Goal: Transaction & Acquisition: Purchase product/service

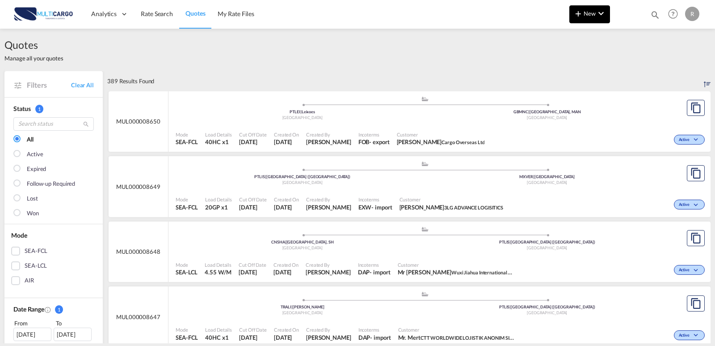
click at [573, 8] on button "New" at bounding box center [589, 14] width 41 height 18
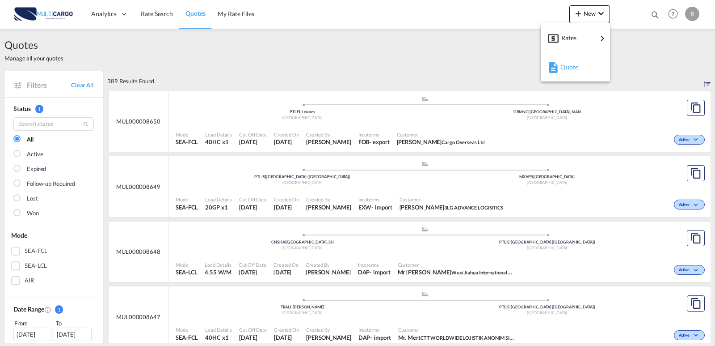
click at [570, 72] on span "Quote" at bounding box center [566, 67] width 10 height 18
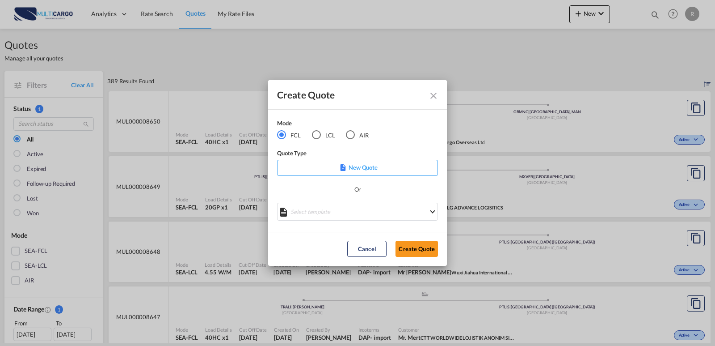
click at [324, 137] on md-radio-button "LCL" at bounding box center [323, 135] width 23 height 10
click at [362, 214] on div "Select template EXP EXW MERC.Nacional 09/2025 Patricia Barroso | 12 Sep 2025 IM…" at bounding box center [357, 212] width 161 height 20
click at [361, 209] on icon "Create QuoteModeFCL LCLAIR ..." at bounding box center [358, 208] width 12 height 12
click at [361, 212] on md-select "Select template EXP LCL Globelink 09/2025 Patricia Barroso | 12 Sep 2025 EXP UK…" at bounding box center [357, 211] width 161 height 18
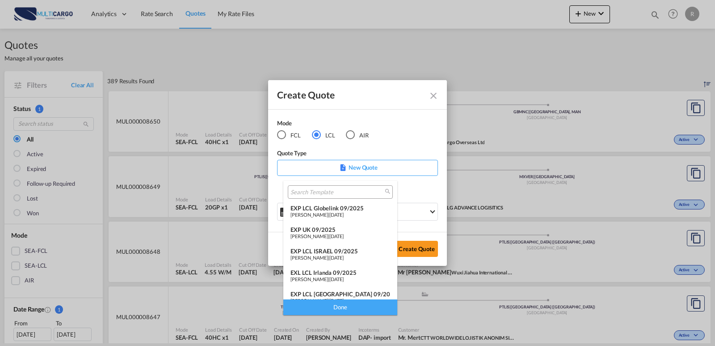
click at [344, 215] on span "12 Sep 2025" at bounding box center [336, 214] width 14 height 6
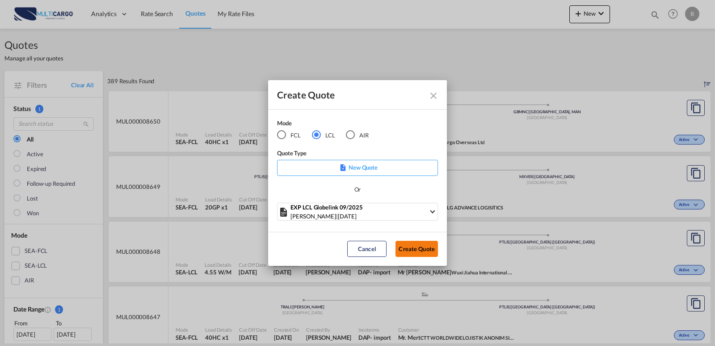
click at [413, 245] on button "Create Quote" at bounding box center [417, 248] width 42 height 16
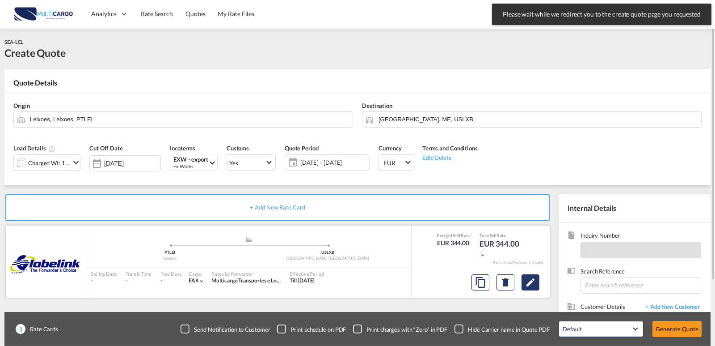
click at [529, 282] on md-icon "Edit" at bounding box center [530, 282] width 11 height 11
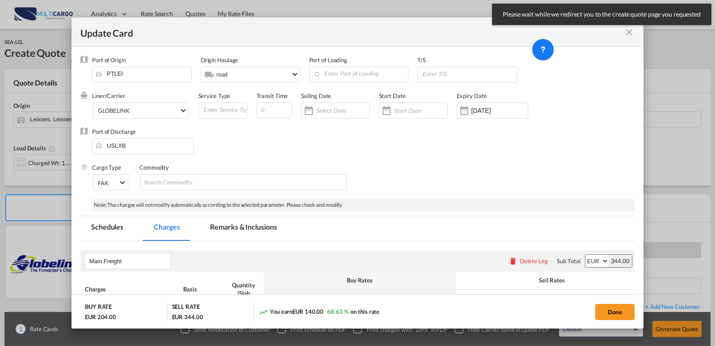
click at [626, 33] on md-icon "icon-close fg-AAA8AD m-0 pointer" at bounding box center [629, 32] width 11 height 11
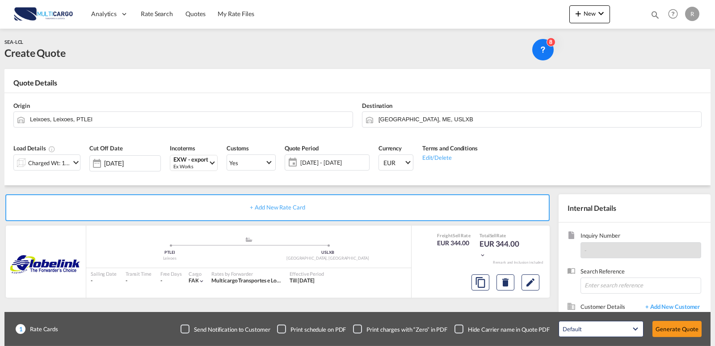
click at [79, 165] on md-icon "icon-chevron-down" at bounding box center [76, 162] width 11 height 11
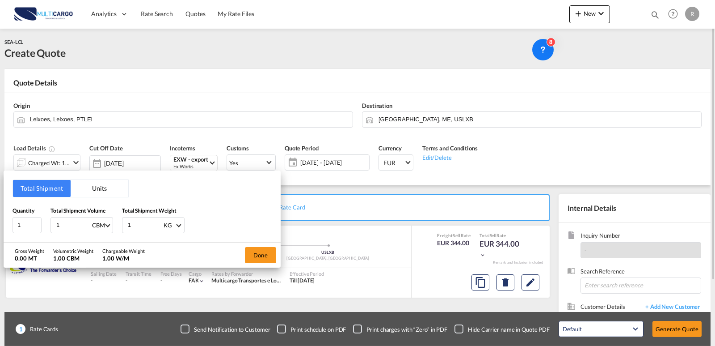
click at [65, 164] on div "Total Shipment Units Quantity 1 Total Shipment Volume 1 CBM CBM CFT Total Shipm…" at bounding box center [357, 173] width 715 height 346
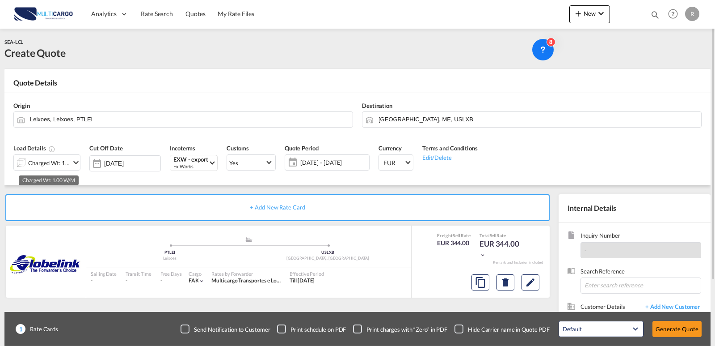
click at [62, 164] on div "Charged Wt: 1.00 W/M" at bounding box center [49, 162] width 42 height 13
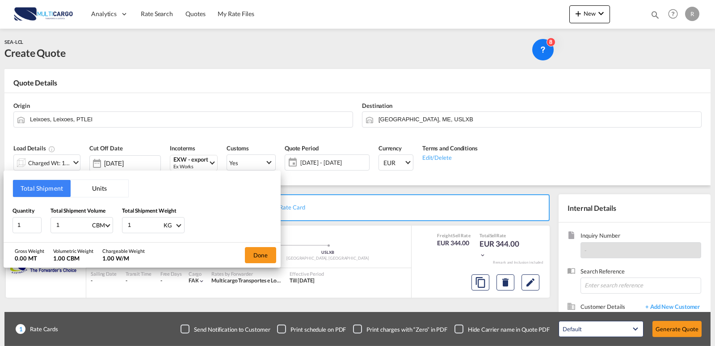
drag, startPoint x: 89, startPoint y: 193, endPoint x: 76, endPoint y: 202, distance: 16.1
click at [89, 193] on button "Units" at bounding box center [100, 188] width 58 height 17
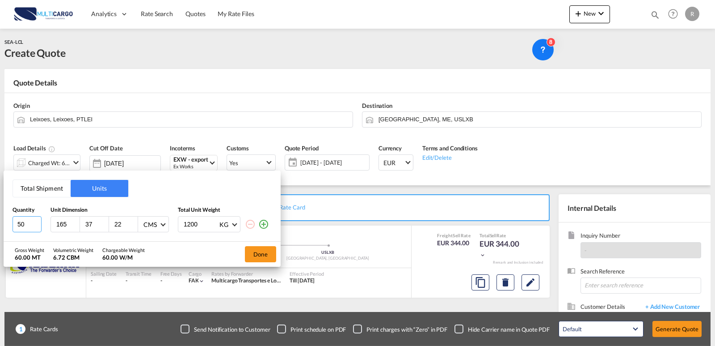
click at [13, 222] on input "50" at bounding box center [27, 224] width 29 height 16
type input "1"
type input "1350"
type input "36"
click at [84, 222] on input "36" at bounding box center [96, 224] width 24 height 8
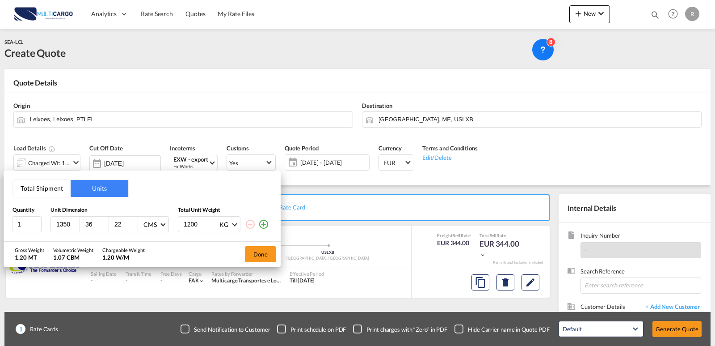
drag, startPoint x: 69, startPoint y: 224, endPoint x: 45, endPoint y: 221, distance: 24.8
click at [45, 221] on div "1 1350 36 22 CMS CMS Inches 1200 KG KG LB" at bounding box center [142, 224] width 259 height 16
type input "135"
drag, startPoint x: 95, startPoint y: 223, endPoint x: 79, endPoint y: 221, distance: 16.2
click at [79, 221] on div "135 36 22 CMS CMS Inches" at bounding box center [110, 224] width 118 height 16
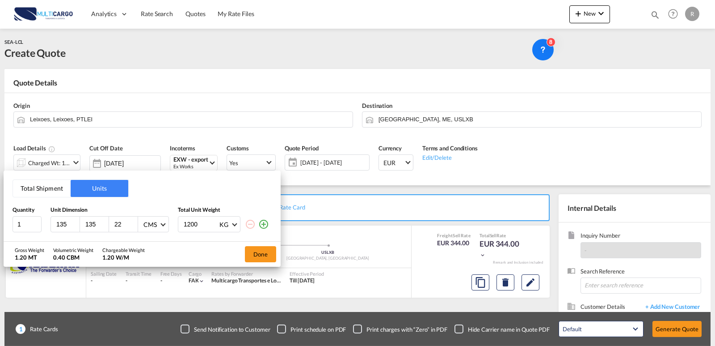
type input "135"
drag, startPoint x: 122, startPoint y: 224, endPoint x: 103, endPoint y: 223, distance: 19.7
click at [103, 223] on div "135 135 22 CMS CMS Inches" at bounding box center [110, 224] width 118 height 16
type input "225"
click at [200, 235] on div "Total Shipment Units Quantity Unit Dimension Total Unit Weight 1 135 135 225 CM…" at bounding box center [142, 205] width 277 height 71
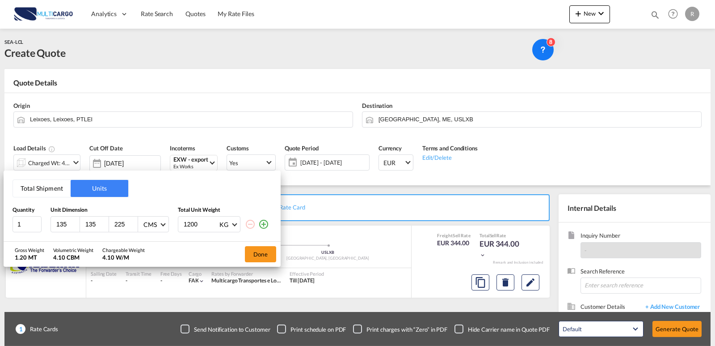
click at [215, 229] on input "1200" at bounding box center [201, 223] width 36 height 15
drag, startPoint x: 208, startPoint y: 227, endPoint x: 164, endPoint y: 222, distance: 44.5
click at [164, 222] on div "1 135 135 225 CMS CMS Inches 1200 KG KG LB" at bounding box center [142, 224] width 259 height 16
type input "350"
click at [259, 252] on button "Done" at bounding box center [260, 254] width 31 height 16
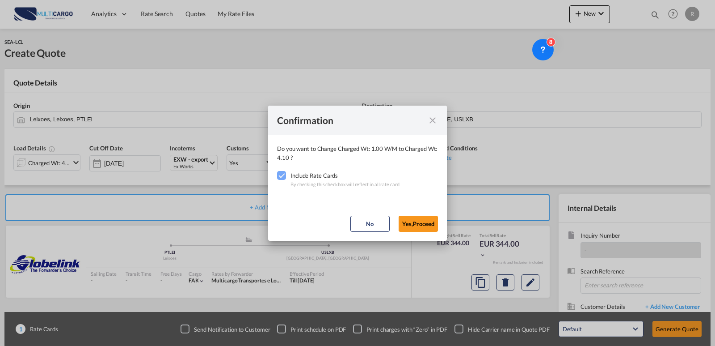
click at [424, 215] on md-dialog-actions "No Yes,Proceed" at bounding box center [357, 224] width 179 height 34
click at [422, 230] on button "Yes,Proceed" at bounding box center [418, 223] width 39 height 16
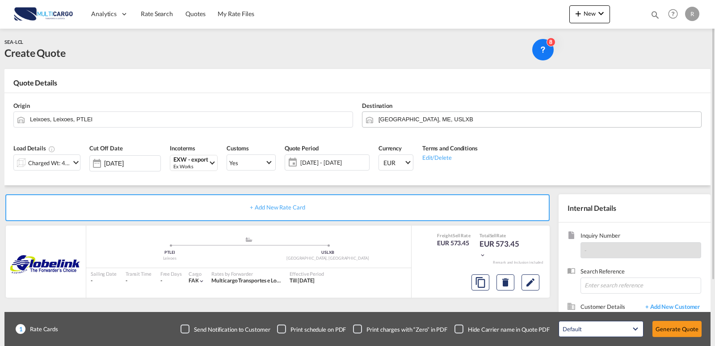
drag, startPoint x: 431, startPoint y: 116, endPoint x: 439, endPoint y: 123, distance: 11.1
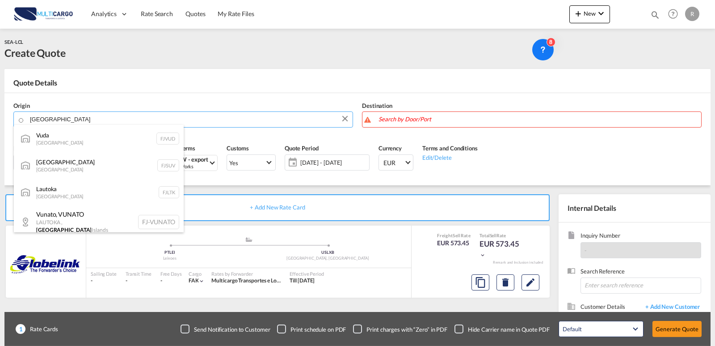
drag, startPoint x: 200, startPoint y: 122, endPoint x: 190, endPoint y: 118, distance: 10.5
drag, startPoint x: -39, startPoint y: 116, endPoint x: -45, endPoint y: 116, distance: 5.8
click at [0, 116] on html "Analytics Reports Dashboard Rate Search Quotes My Rate Files" at bounding box center [357, 173] width 715 height 346
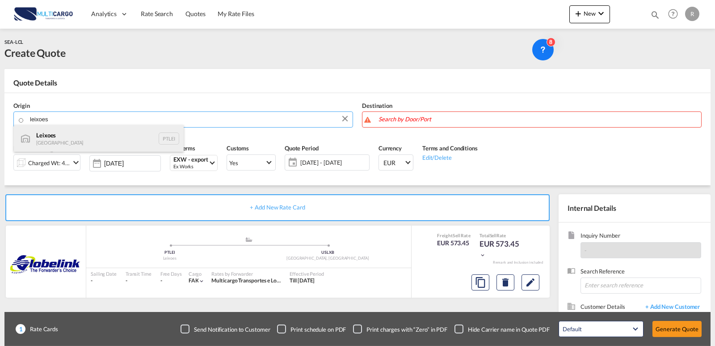
click at [60, 135] on div "Leixoes Portugal PTLEI" at bounding box center [99, 138] width 170 height 27
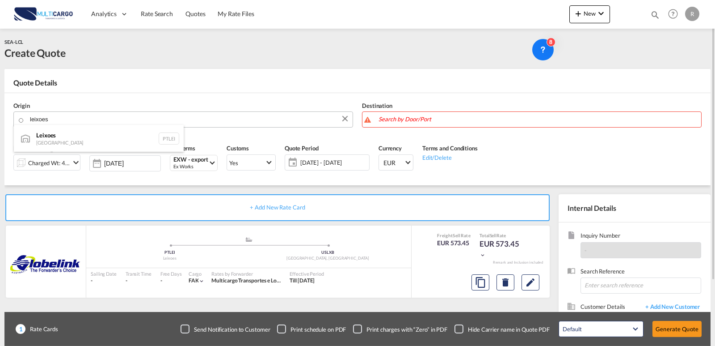
type input "Leixoes, PTLEI"
click at [392, 121] on body "Analytics Reports Dashboard Rate Search Quotes My Rate Files Analytics" at bounding box center [357, 173] width 715 height 346
click at [323, 120] on body "Analytics Reports Dashboard Rate Search Quotes My Rate Files Analytics" at bounding box center [357, 173] width 715 height 346
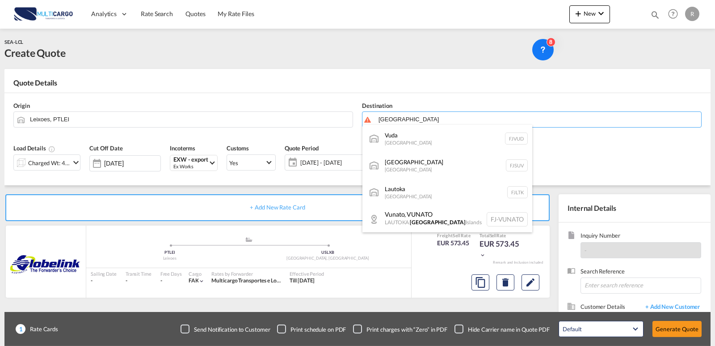
type input "fiji"
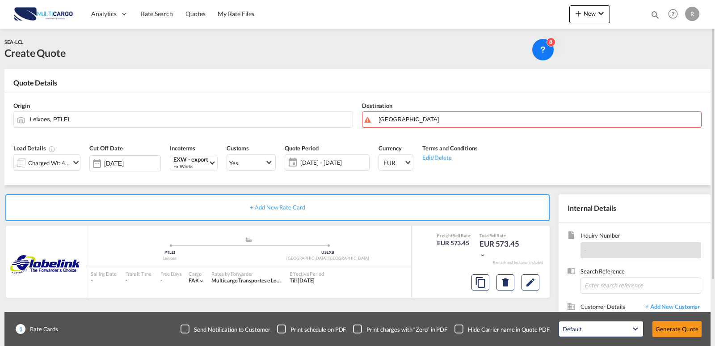
click at [643, 15] on md-icon "icon-magnify" at bounding box center [655, 15] width 10 height 10
drag, startPoint x: 515, startPoint y: 13, endPoint x: 518, endPoint y: 21, distance: 8.1
click at [515, 13] on select "Quotes" at bounding box center [513, 15] width 42 height 16
select select "Quotes"
click at [492, 7] on select "Quotes" at bounding box center [513, 15] width 42 height 16
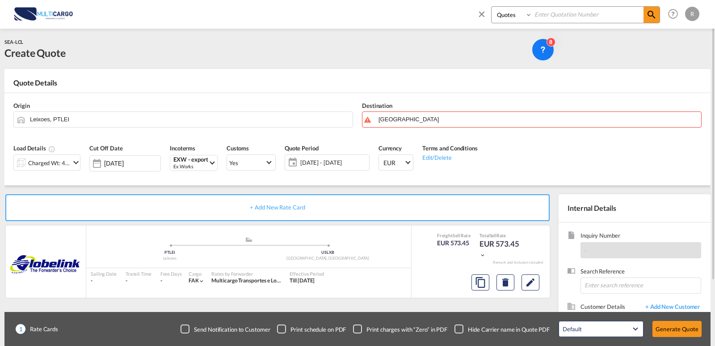
drag, startPoint x: 560, startPoint y: 9, endPoint x: 571, endPoint y: 24, distance: 18.2
click at [560, 9] on input at bounding box center [587, 15] width 111 height 16
paste input "MUL000008333"
type input "MUL000008333"
click at [643, 17] on md-icon "icon-magnify" at bounding box center [651, 14] width 11 height 11
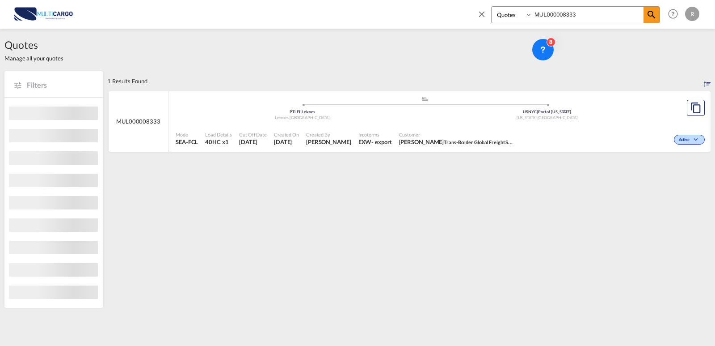
click at [303, 127] on div "Created On 5 Sep 2025" at bounding box center [286, 138] width 32 height 22
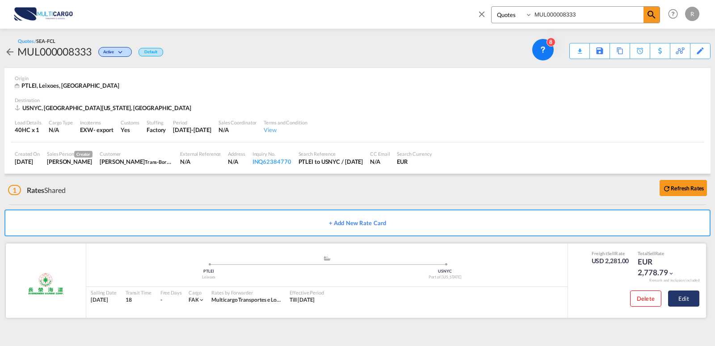
click at [643, 293] on button "Edit" at bounding box center [683, 298] width 31 height 16
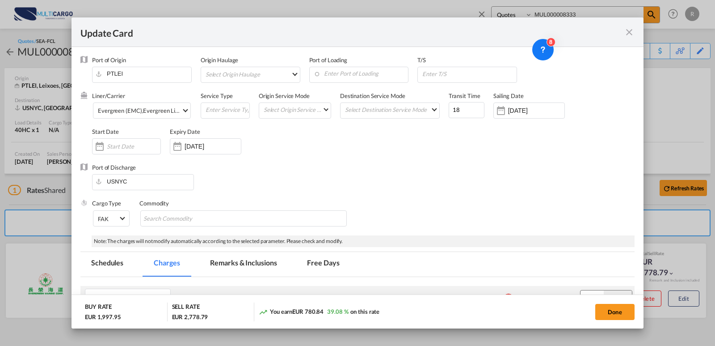
select select "per container"
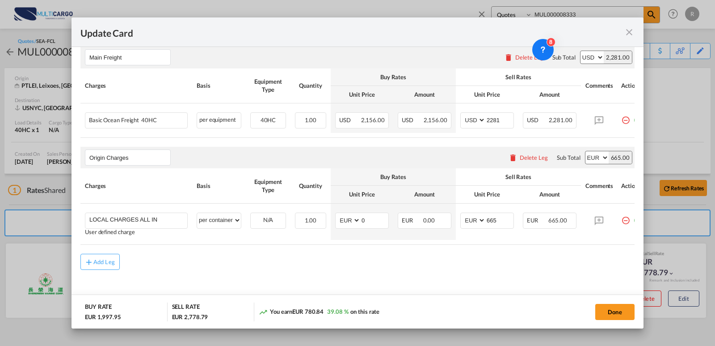
scroll to position [247, 0]
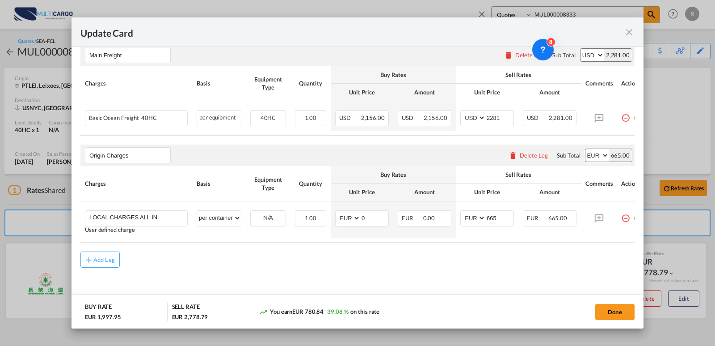
click at [632, 33] on md-icon "icon-close fg-AAA8AD m-0 pointer" at bounding box center [629, 32] width 11 height 11
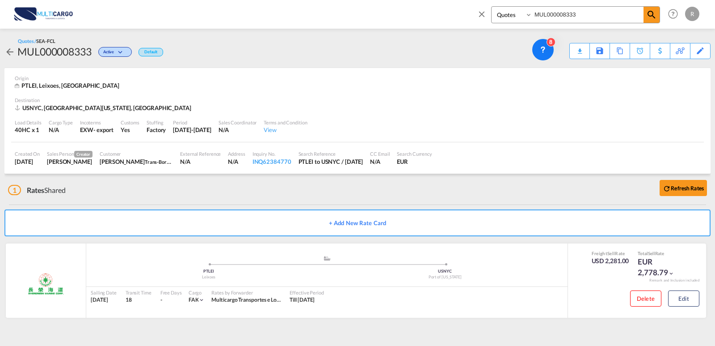
drag, startPoint x: 548, startPoint y: 12, endPoint x: 546, endPoint y: 18, distance: 6.1
click at [535, 12] on input "MUL000008333" at bounding box center [587, 15] width 111 height 16
paste input "52"
type input "MUL000008352"
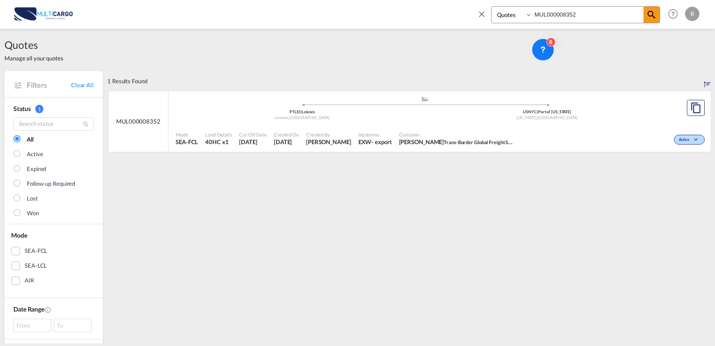
click at [623, 137] on div "Active" at bounding box center [613, 138] width 188 height 22
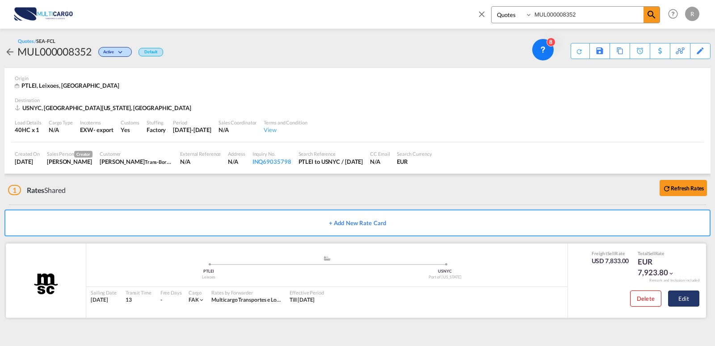
click at [643, 294] on button "Edit" at bounding box center [683, 298] width 31 height 16
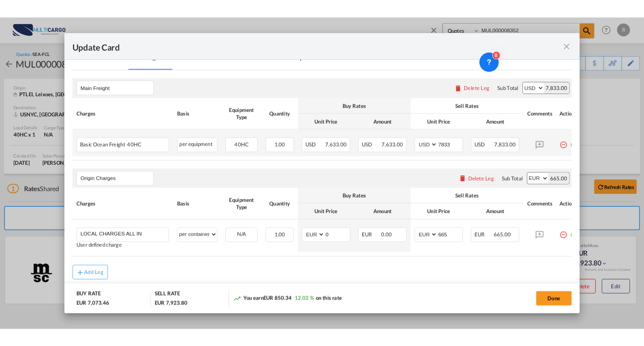
scroll to position [223, 0]
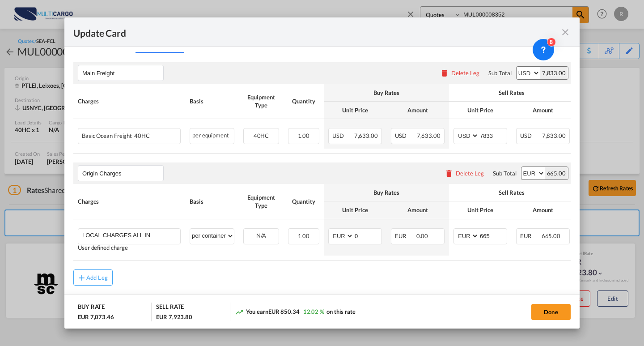
click at [569, 34] on md-icon "icon-close fg-AAA8AD m-0 pointer" at bounding box center [565, 32] width 11 height 11
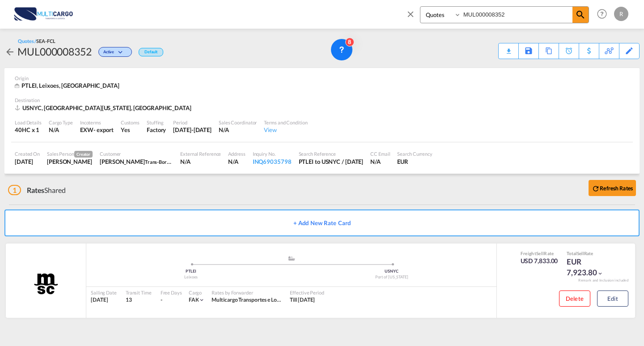
click at [413, 12] on md-icon "icon-close" at bounding box center [410, 14] width 10 height 10
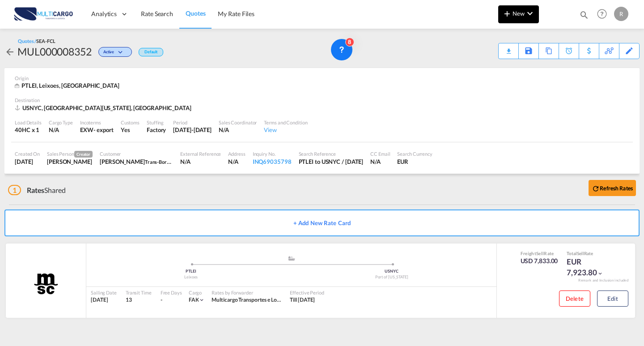
click at [519, 16] on span "New" at bounding box center [519, 13] width 34 height 7
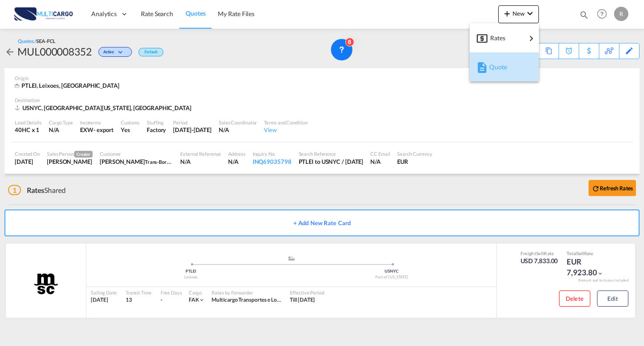
click at [504, 71] on div "Quote" at bounding box center [505, 67] width 33 height 22
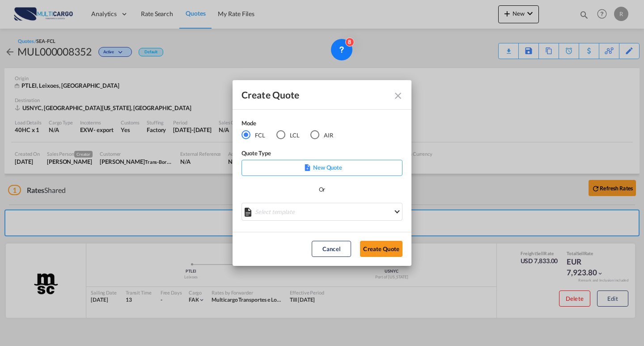
click at [324, 136] on md-radio-button "AIR" at bounding box center [321, 135] width 23 height 10
click at [331, 208] on md-select "Select template EXP EXW AIR 09/2025 Patricia Barroso | 12 Sep 2025 IMP_DAP_AIR …" at bounding box center [321, 211] width 161 height 18
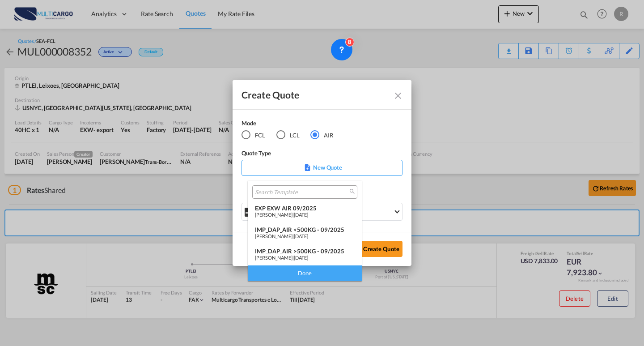
click at [303, 212] on span "12 Sep 2025" at bounding box center [301, 214] width 14 height 6
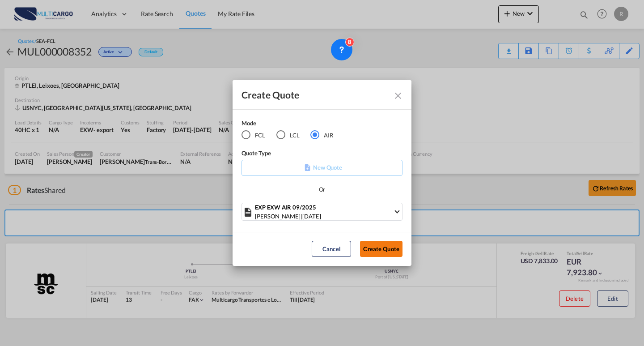
click at [370, 241] on button "Create Quote" at bounding box center [381, 248] width 42 height 16
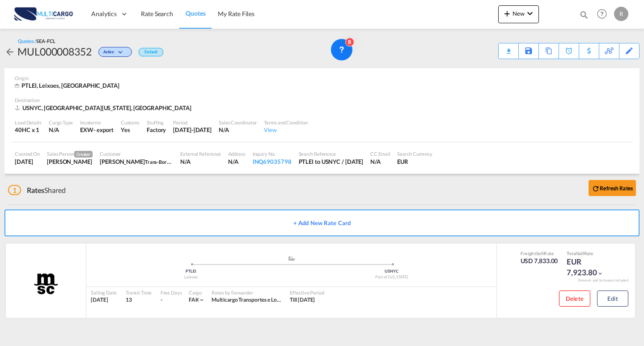
click at [376, 244] on div "Create Quote Mode FCL LCL AIR Quote Type New Quote Or EXP EXW AIR 09/2025 Patri…" at bounding box center [322, 173] width 644 height 346
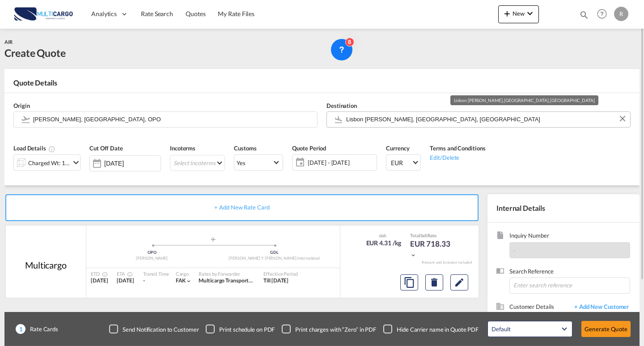
click at [413, 121] on input "Lisbon Portela, Lisbon, LIS" at bounding box center [485, 119] width 279 height 16
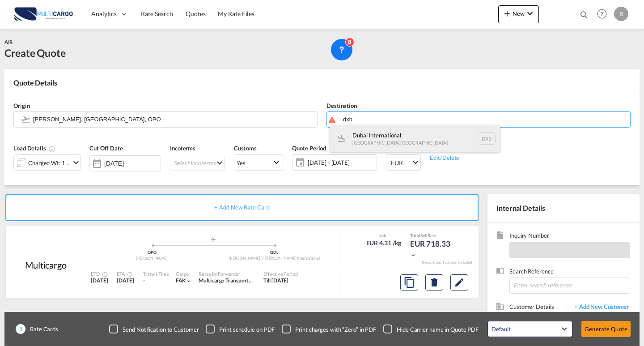
click at [407, 137] on div "Dubai International Dubai , United Arab Emirates DXB" at bounding box center [415, 138] width 170 height 27
type input "Dubai International, Dubai, DXB"
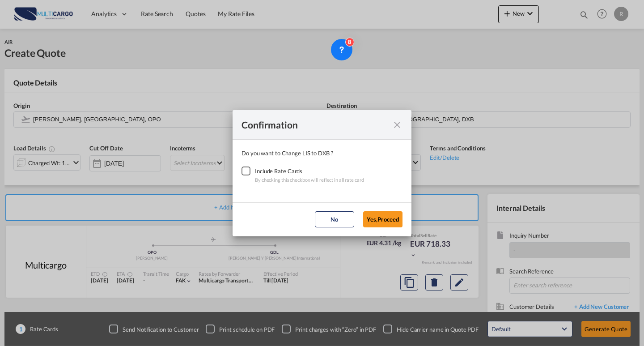
click at [247, 172] on div "Checkbox No Ink" at bounding box center [245, 170] width 9 height 9
click at [372, 215] on button "Yes,Proceed" at bounding box center [382, 219] width 39 height 16
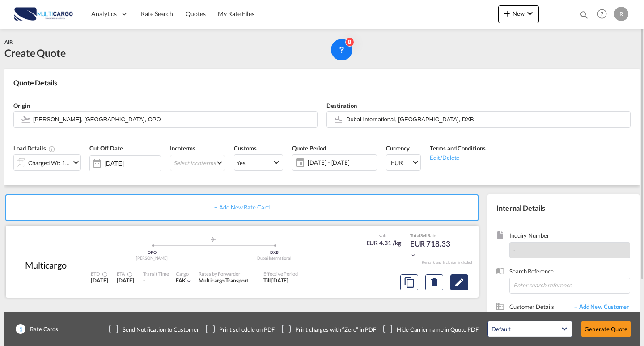
click at [464, 282] on button "Edit" at bounding box center [459, 282] width 18 height 16
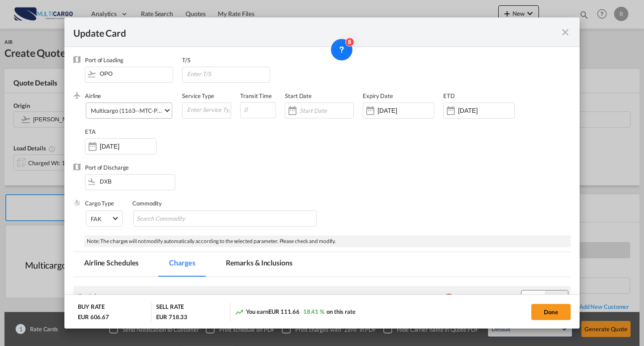
select select "per_shipment"
select select "per_awb"
select select "per_document"
select select "per_shipment"
click at [152, 111] on div "Multicargo (1163--MTC-PT / -)" at bounding box center [130, 110] width 79 height 7
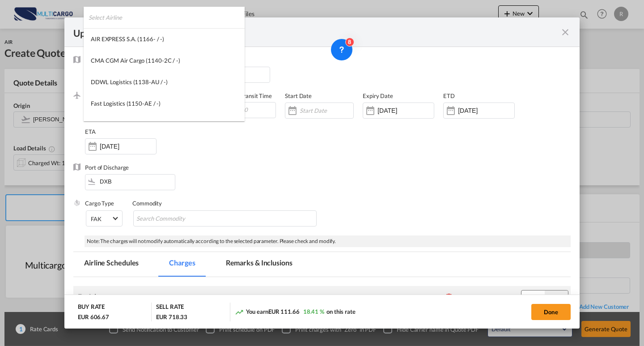
click at [89, 23] on input "search" at bounding box center [167, 17] width 156 height 21
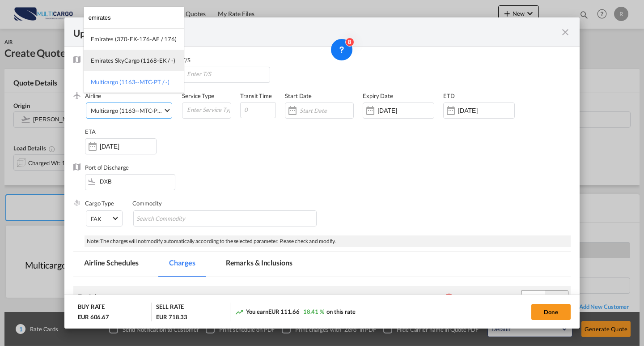
type input "emirates"
click at [153, 60] on div "Emirates SkyCargo (1168-EK / -)" at bounding box center [133, 60] width 84 height 8
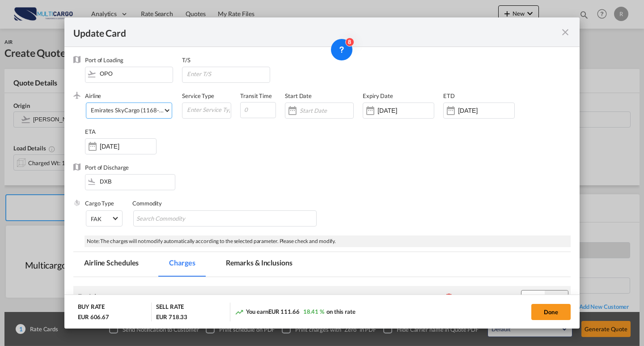
click at [289, 164] on div "Port of Discharge DXB" at bounding box center [321, 181] width 497 height 36
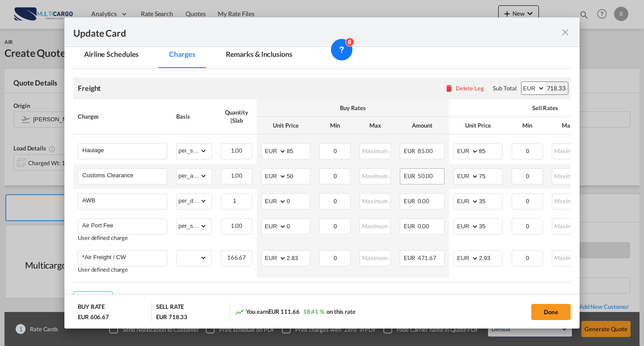
scroll to position [223, 0]
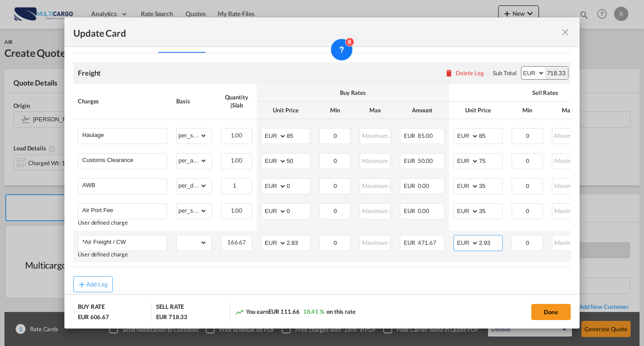
drag, startPoint x: 480, startPoint y: 245, endPoint x: 453, endPoint y: 240, distance: 27.7
click at [445, 240] on tr "*Air Freight / CW User defined charge Please Enter Already Exists gross_weight …" at bounding box center [389, 246] width 633 height 32
type input "2.55"
drag, startPoint x: 294, startPoint y: 247, endPoint x: 260, endPoint y: 242, distance: 33.9
click at [260, 242] on td "AED AFN ALL AMD ANG AOA ARS AUD AWG AZN BAM BBD BDT BGN BHD BIF BMD BND BOB BRL…" at bounding box center [286, 246] width 58 height 32
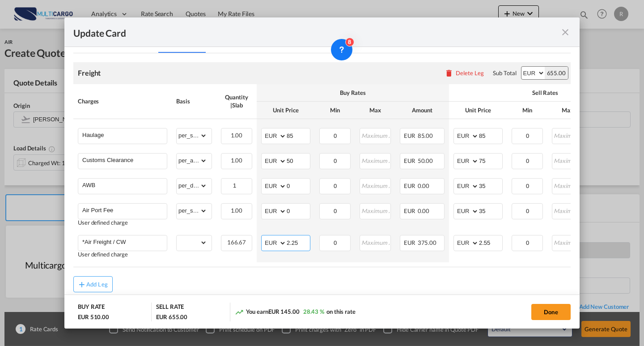
type input "2.25"
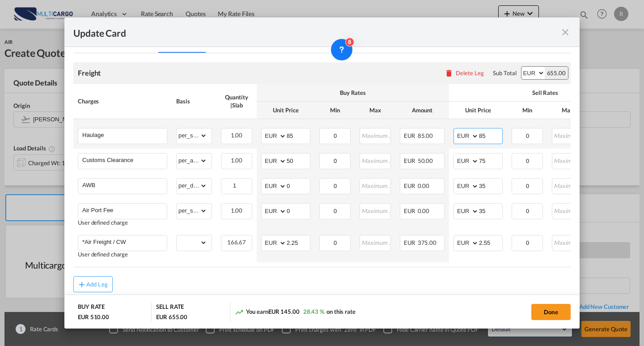
drag, startPoint x: 490, startPoint y: 131, endPoint x: 462, endPoint y: 120, distance: 29.9
click at [455, 123] on td "AED AFN ALL AMD ANG AOA ARS AUD AWG AZN BAM BBD BDT BGN BHD BIF BMD BND BOB BRL…" at bounding box center [478, 134] width 58 height 30
type input "200"
drag, startPoint x: 282, startPoint y: 139, endPoint x: 291, endPoint y: 141, distance: 9.1
click at [281, 139] on md-input-container "AED AFN ALL AMD ANG AOA ARS AUD AWG AZN BAM BBD BDT BGN BHD BIF BMD BND BOB BRL…" at bounding box center [285, 136] width 49 height 16
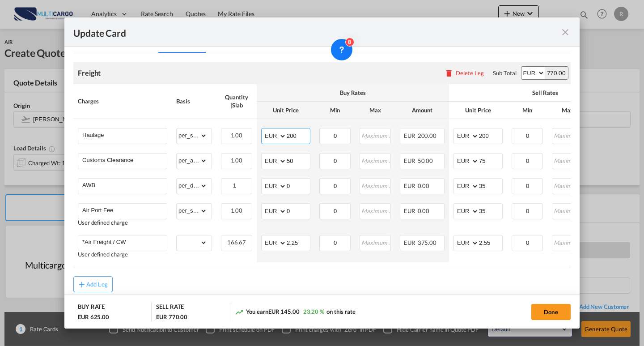
type input "200"
click at [381, 289] on div "Add Leg" at bounding box center [321, 284] width 497 height 16
click at [566, 311] on button "Done" at bounding box center [550, 311] width 39 height 16
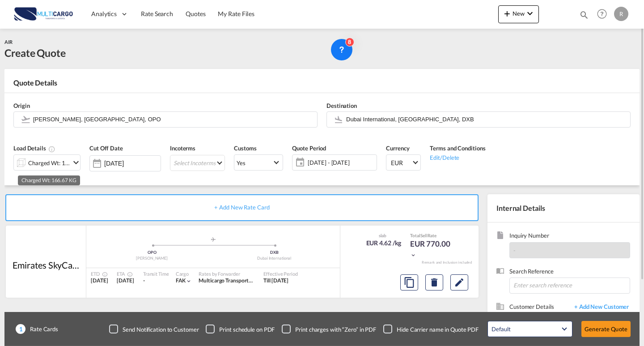
click at [58, 160] on div "Charged Wt: 166.67 KG" at bounding box center [49, 162] width 42 height 13
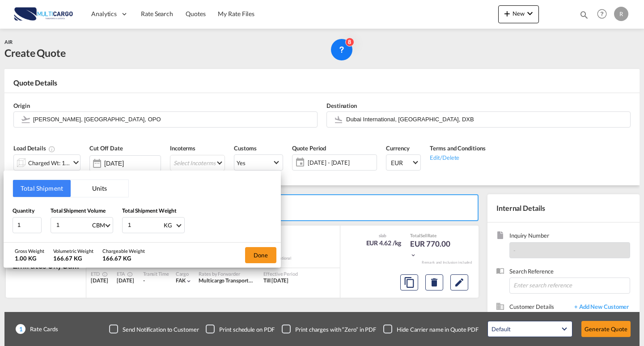
click at [80, 184] on button "Units" at bounding box center [100, 188] width 58 height 17
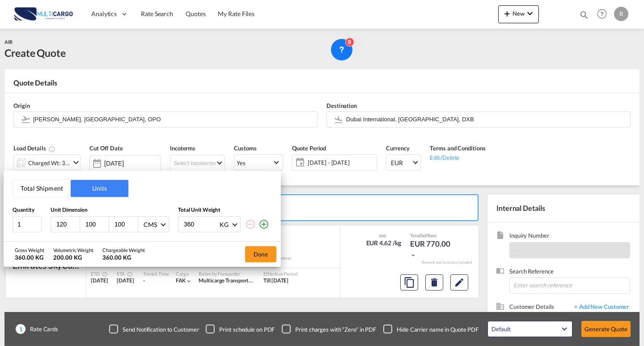
click at [263, 221] on md-icon "icon-plus-circle-outline" at bounding box center [263, 224] width 11 height 11
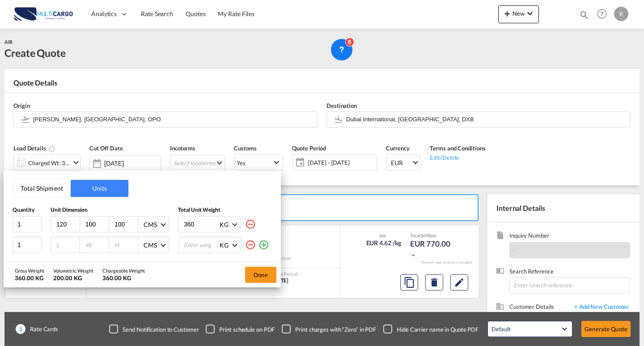
drag, startPoint x: 193, startPoint y: 228, endPoint x: 164, endPoint y: 225, distance: 29.7
click at [164, 225] on div "1 120 100 100 CMS CMS Inches 360 KG KG LB" at bounding box center [142, 224] width 259 height 16
type input "200"
click at [187, 251] on input "number" at bounding box center [201, 244] width 36 height 15
type input "155"
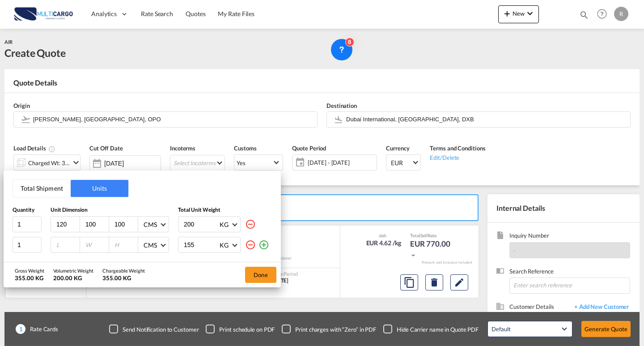
drag, startPoint x: 70, startPoint y: 223, endPoint x: 60, endPoint y: 222, distance: 9.6
click at [60, 222] on input "120" at bounding box center [67, 224] width 24 height 8
type input "1"
click at [59, 224] on input "number" at bounding box center [67, 224] width 24 height 8
type input "180"
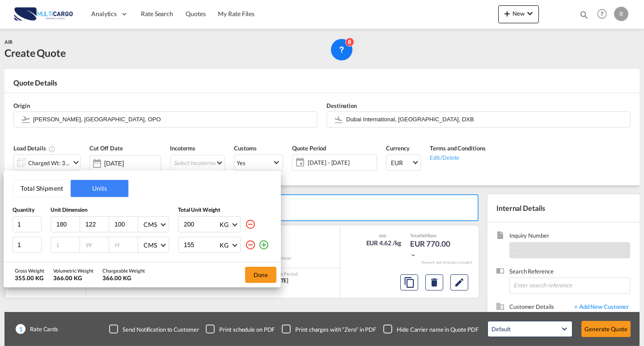
type input "122"
type input "172"
click at [65, 243] on input "number" at bounding box center [67, 244] width 24 height 8
type input "120"
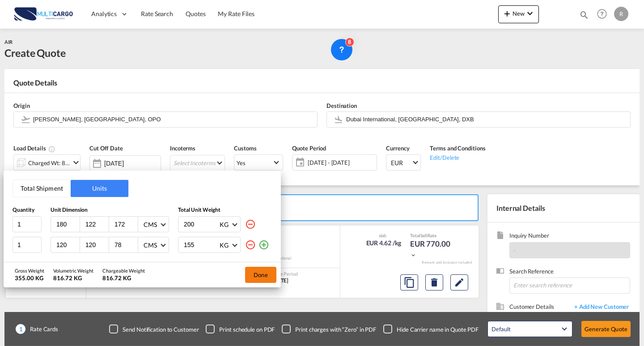
type input "78"
click at [259, 266] on button "Done" at bounding box center [260, 274] width 31 height 16
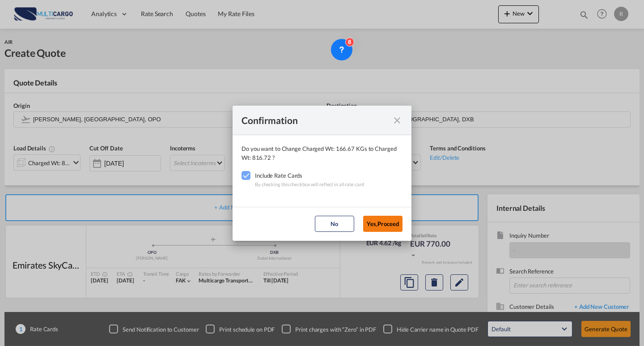
click at [389, 230] on button "Yes,Proceed" at bounding box center [382, 223] width 39 height 16
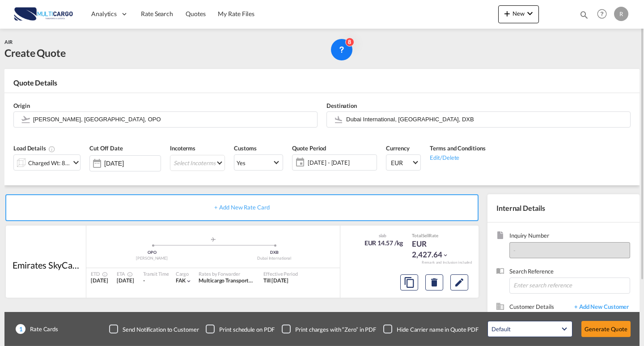
scroll to position [80, 0]
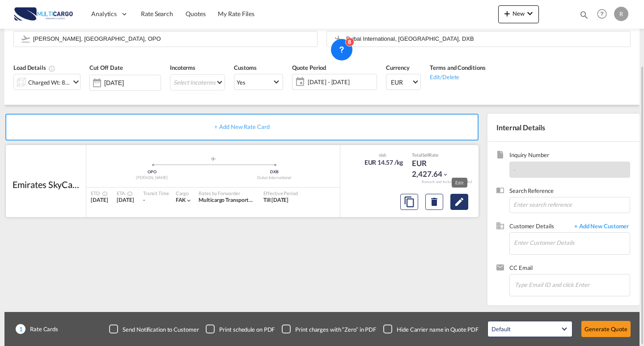
click at [457, 196] on md-icon "Edit" at bounding box center [459, 201] width 11 height 11
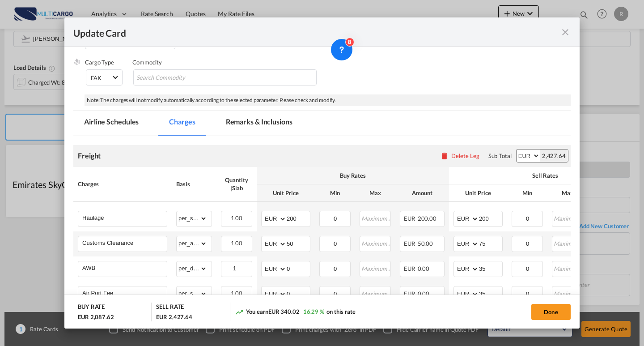
scroll to position [249, 0]
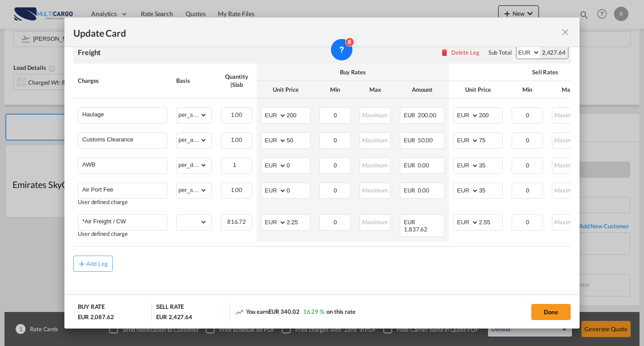
click at [567, 34] on md-icon "icon-close fg-AAA8AD m-0 pointer" at bounding box center [565, 32] width 11 height 11
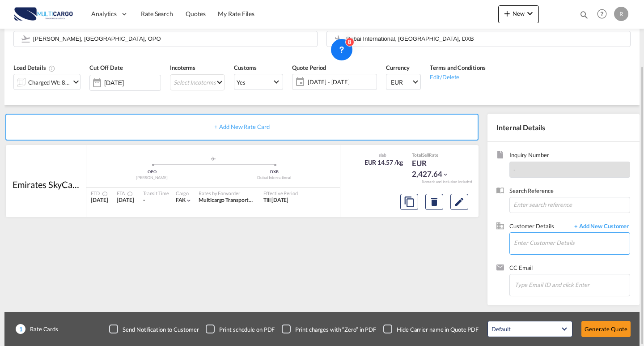
click at [540, 250] on input "Enter Customer Details" at bounding box center [572, 242] width 116 height 20
click at [542, 246] on input "Enter Customer Details" at bounding box center [572, 242] width 116 height 20
paste input "Customerservice7@seabreezelogistics.com"
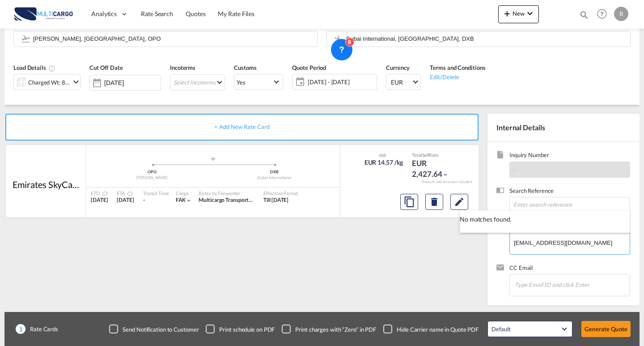
type input "Customerservice7@seabreezelogistics.com"
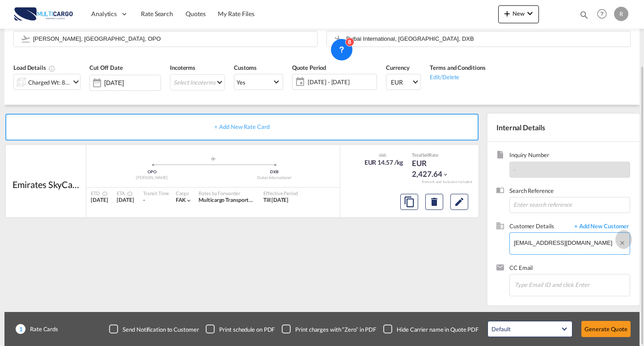
click at [621, 245] on md-icon "Clear Input" at bounding box center [623, 244] width 10 height 10
click at [614, 230] on span "+ Add New Customer" at bounding box center [599, 227] width 60 height 10
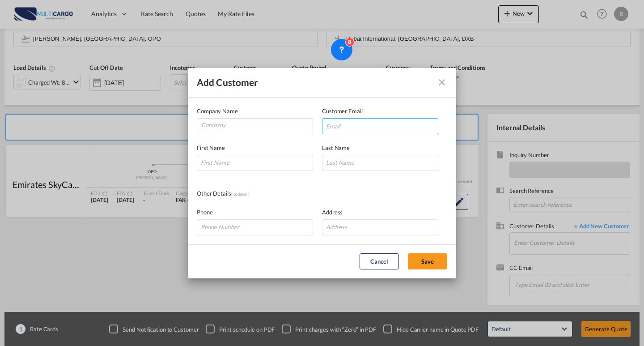
click at [340, 128] on input "Add Customer Company ..." at bounding box center [380, 126] width 116 height 16
paste input "Customerservice7@seabreezelogistics.com"
type input "Customerservice7@seabreezelogistics.com"
click at [265, 131] on input "Company" at bounding box center [256, 124] width 111 height 13
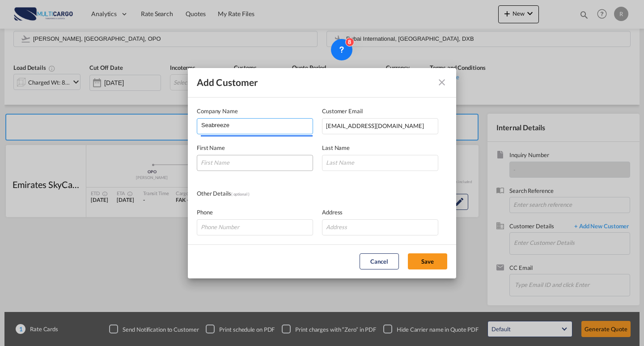
type input "Seabreeze"
click at [291, 163] on input "Add Customer Company ..." at bounding box center [255, 163] width 116 height 16
drag, startPoint x: 222, startPoint y: 164, endPoint x: 217, endPoint y: 162, distance: 5.1
click at [217, 162] on input "Chainthra" at bounding box center [255, 163] width 116 height 16
click at [215, 162] on input "Chainthra" at bounding box center [255, 163] width 116 height 16
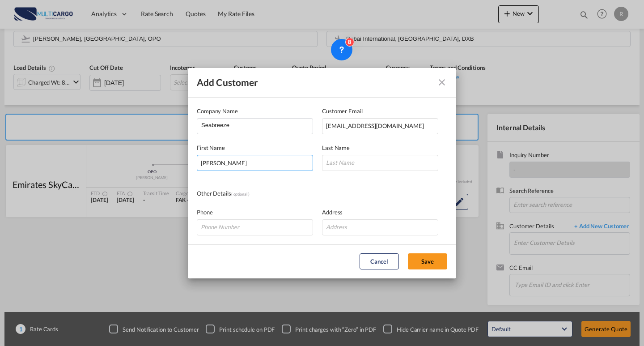
click at [175, 158] on div "Add Customer Company Name Seabreeze Customer Email Customerservice7@seabreezelo…" at bounding box center [322, 173] width 644 height 346
type input "Chaithra"
click at [369, 163] on input "Add Customer Company ..." at bounding box center [380, 163] width 116 height 16
paste input "Chaithra"
type input "Chaithra"
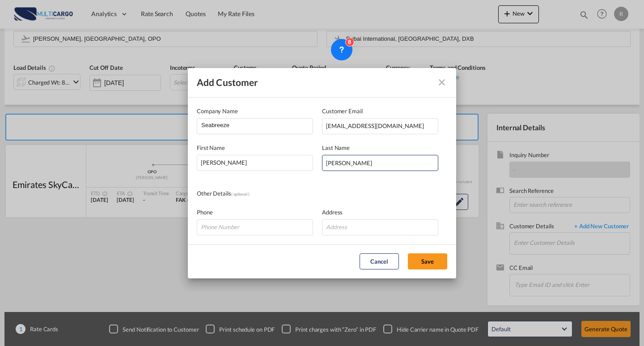
click at [349, 196] on div "Other Details ( optional )" at bounding box center [322, 194] width 250 height 10
click at [428, 252] on md-dialog-actions "Cancel Save" at bounding box center [322, 261] width 268 height 34
click at [432, 257] on button "Save" at bounding box center [427, 261] width 39 height 16
type input "Seabreeze, Chaithra Chaithra, Customerservice7@seabreezelogistics.com"
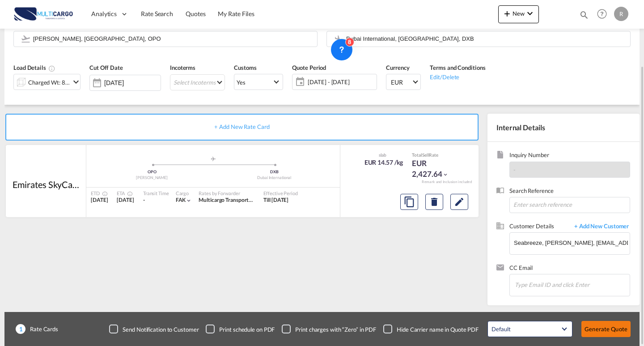
click at [620, 330] on button "Generate Quote" at bounding box center [605, 328] width 49 height 16
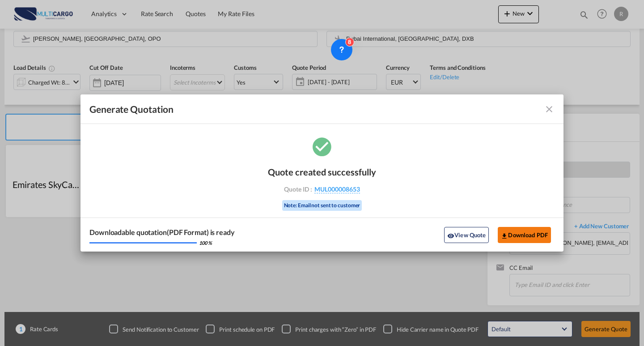
click at [543, 238] on button "Download PDF" at bounding box center [523, 235] width 53 height 16
